Goal: Find contact information: Find contact information

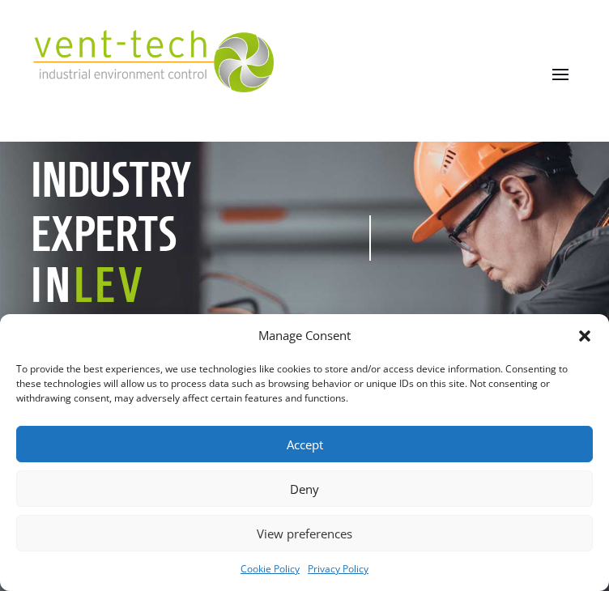
click at [577, 341] on icon "Close dialog" at bounding box center [584, 336] width 16 height 16
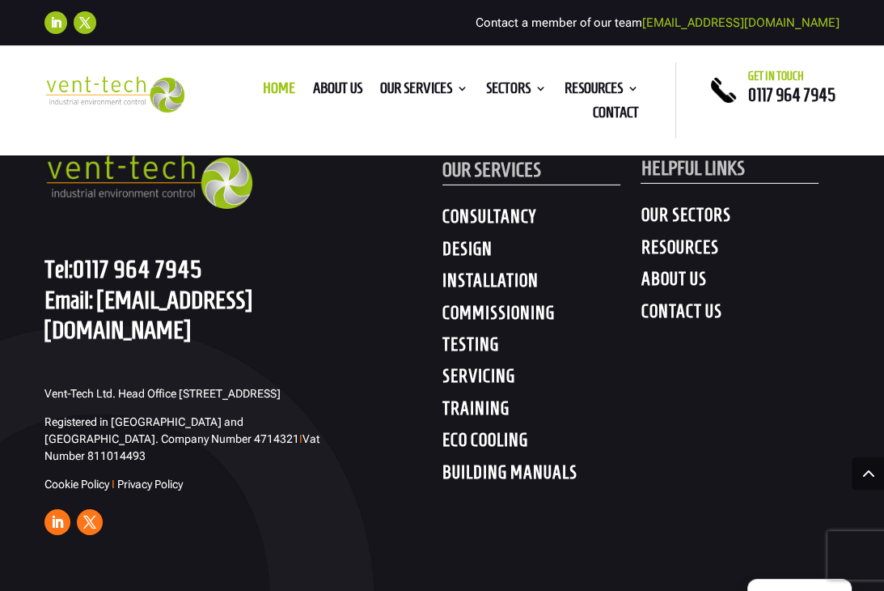
scroll to position [8254, 0]
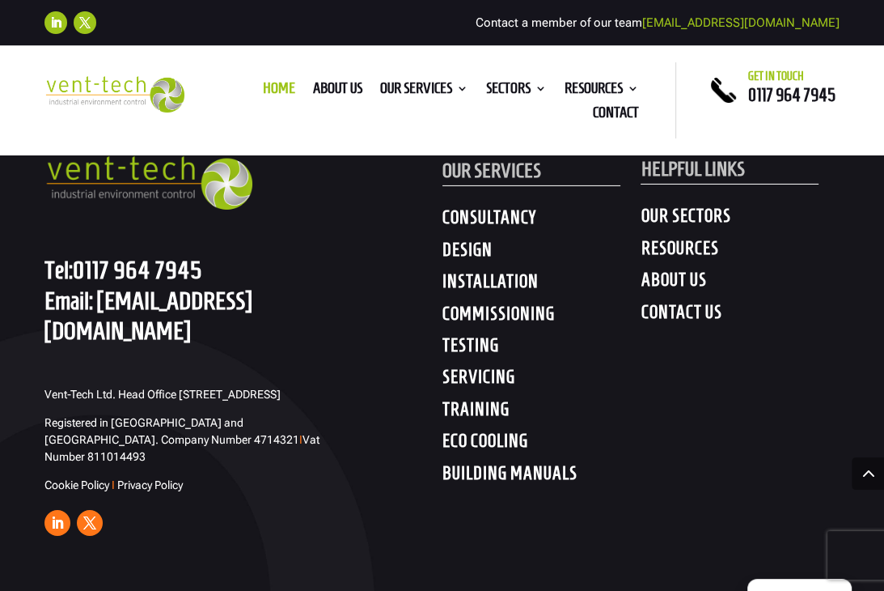
click at [608, 315] on h4 "CONTACT US" at bounding box center [740, 315] width 199 height 29
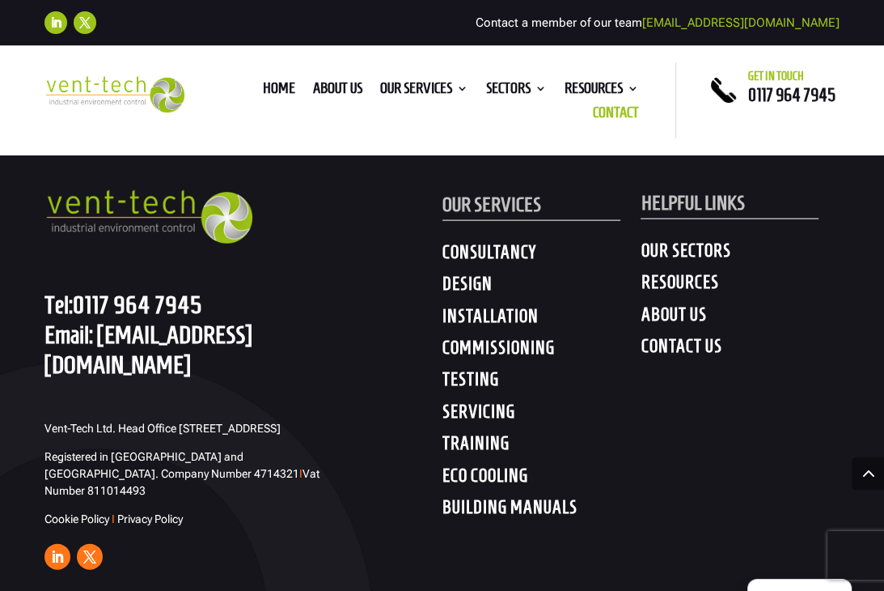
scroll to position [2399, 0]
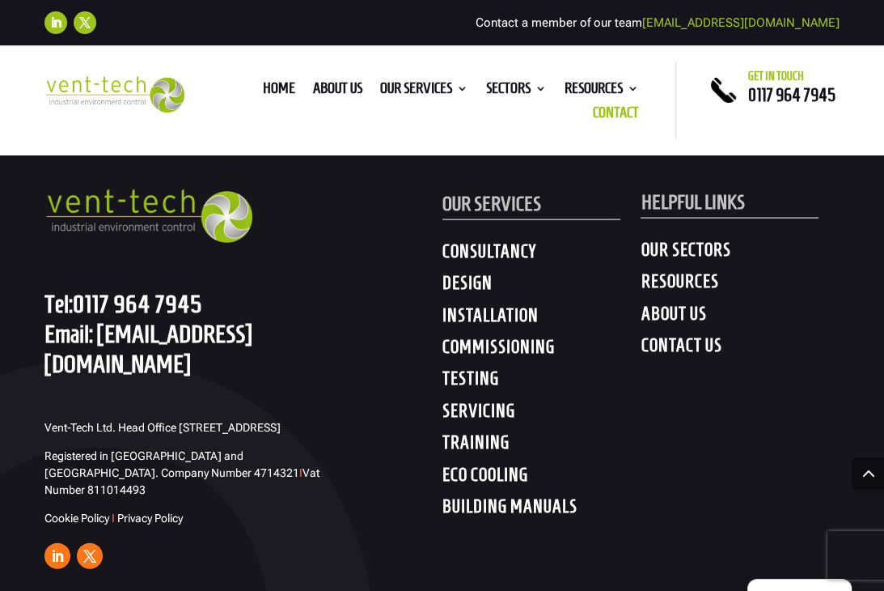
click at [735, 511] on div "GET IN TOUCH Tel: 0117 964 7945 Email: enquiries@vent-tech.co.uk Vent-Tech Ltd.…" at bounding box center [443, 356] width 796 height 437
click at [681, 307] on h4 "ABOUT US" at bounding box center [740, 317] width 199 height 29
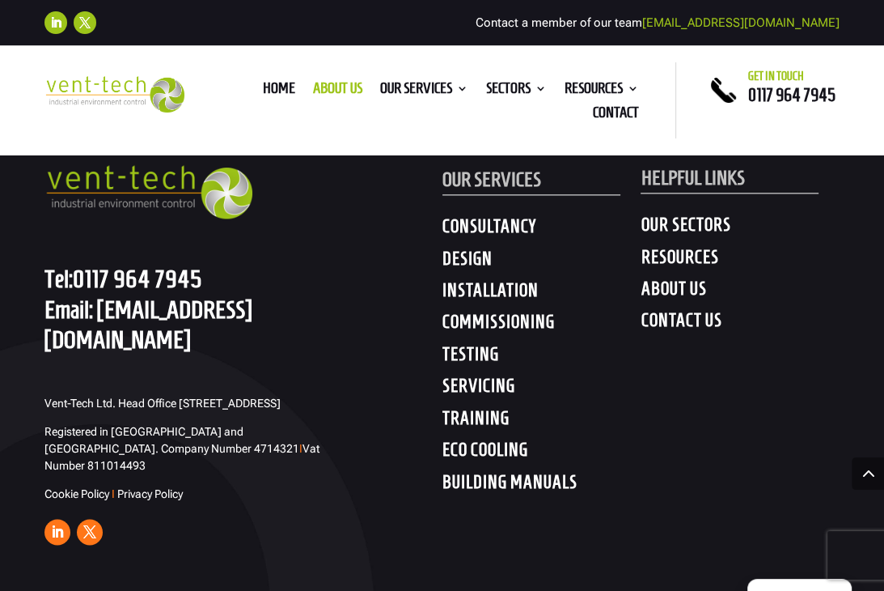
scroll to position [5937, 0]
